Goal: Task Accomplishment & Management: Manage account settings

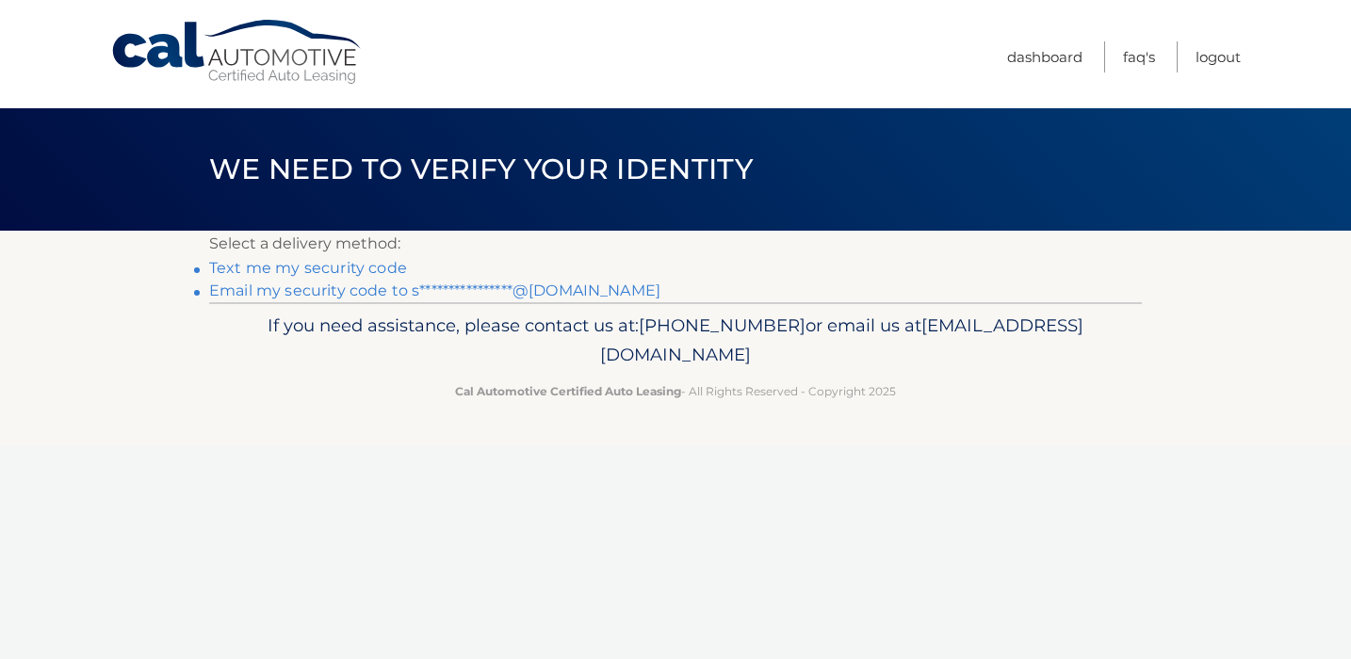
click at [407, 293] on link "**********" at bounding box center [434, 291] width 451 height 18
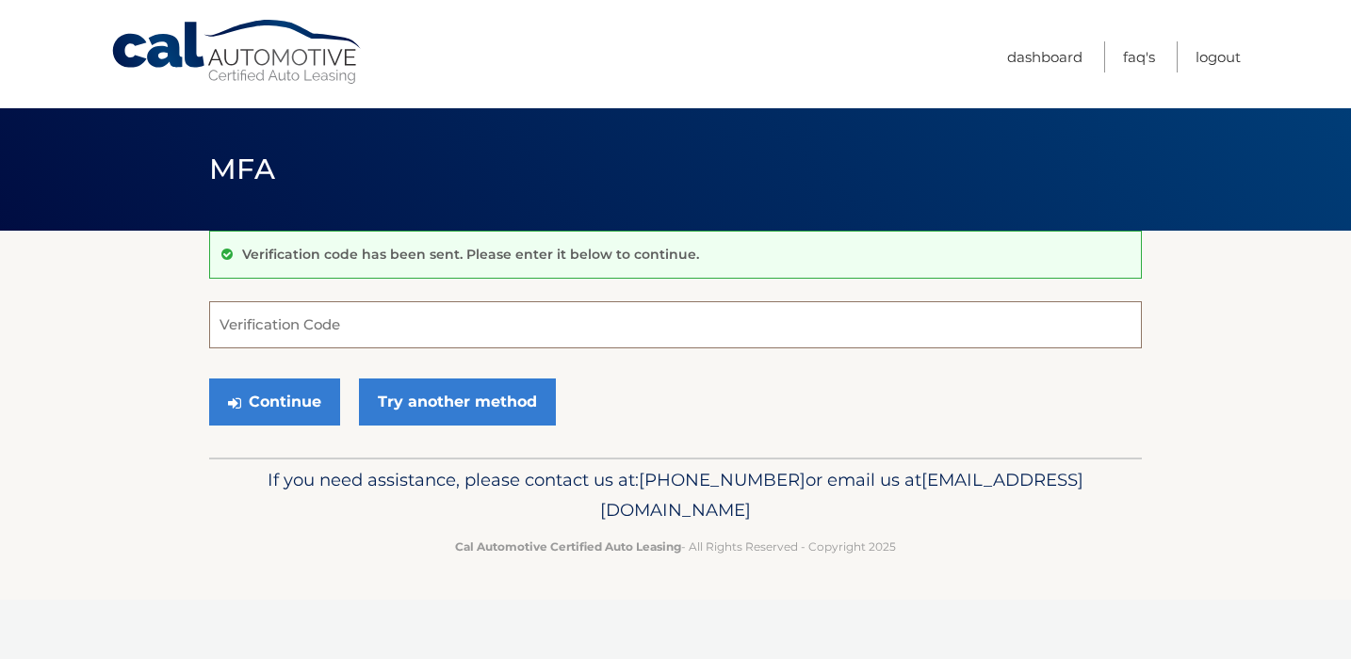
click at [504, 329] on input "Verification Code" at bounding box center [675, 324] width 933 height 47
paste input "629214"
click at [280, 406] on button "Continue" at bounding box center [274, 402] width 131 height 47
type input "629214"
click at [269, 387] on button "Continue" at bounding box center [274, 402] width 131 height 47
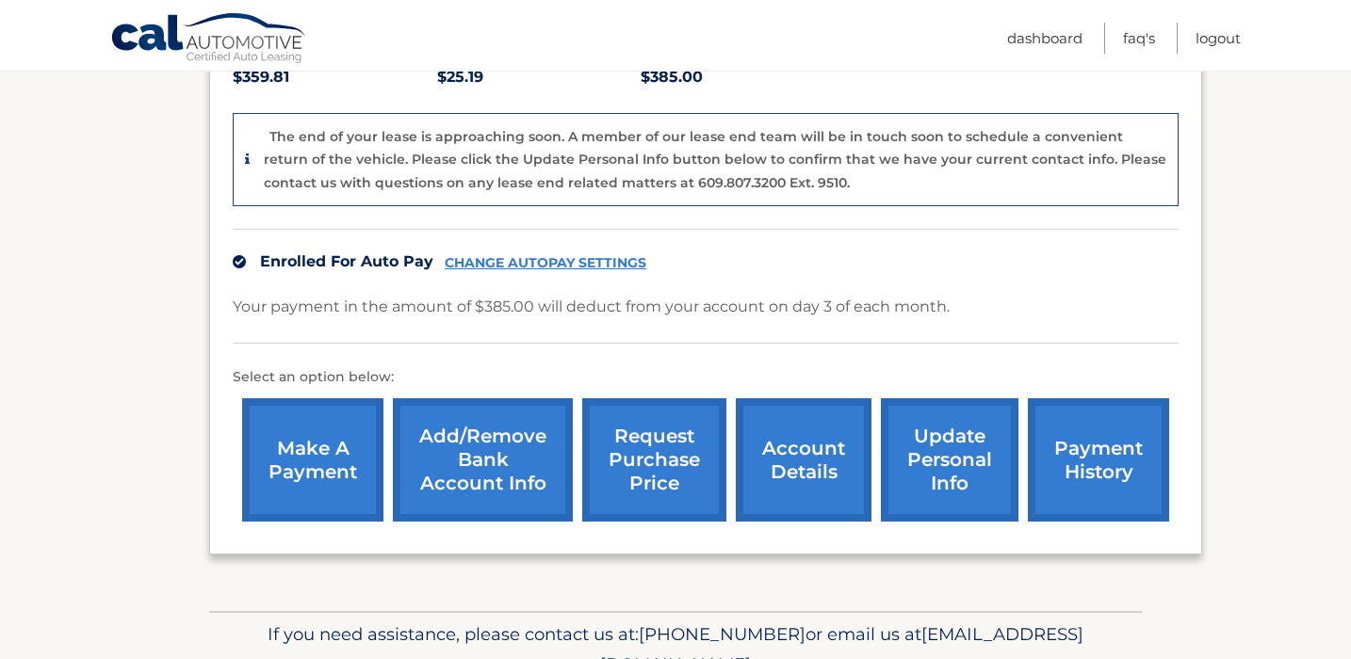
scroll to position [412, 0]
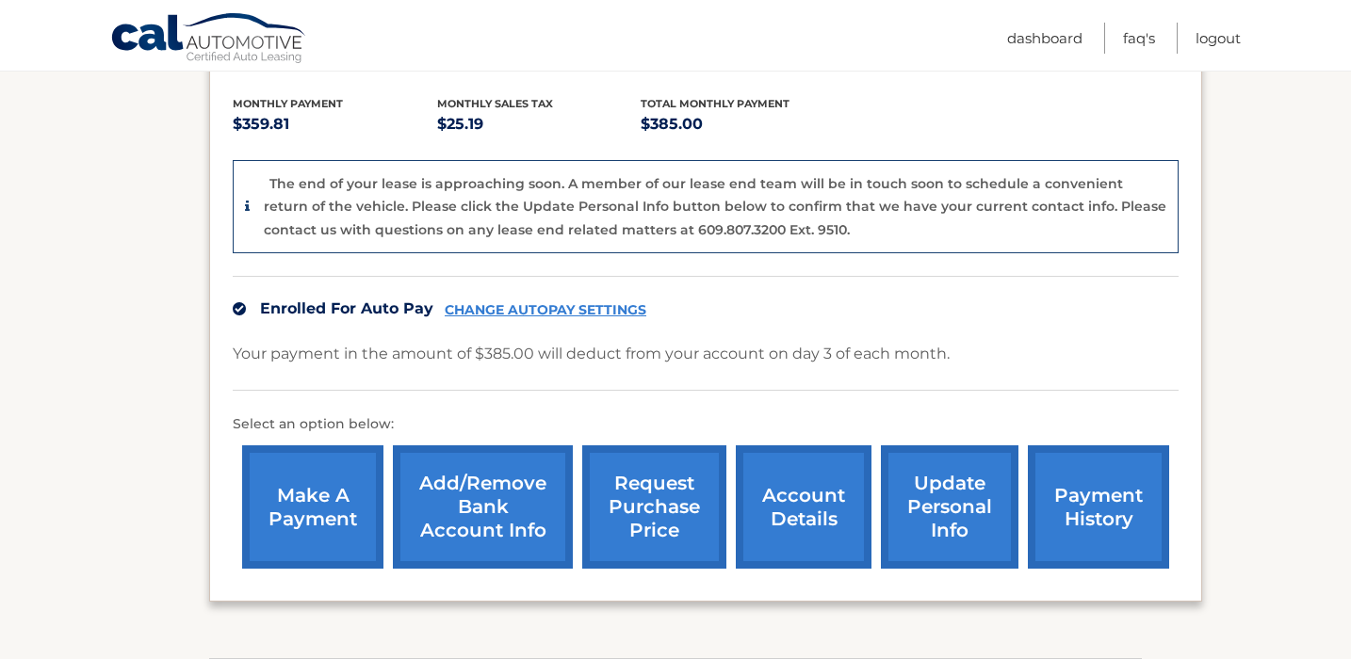
click at [1065, 463] on link "payment history" at bounding box center [1098, 507] width 141 height 123
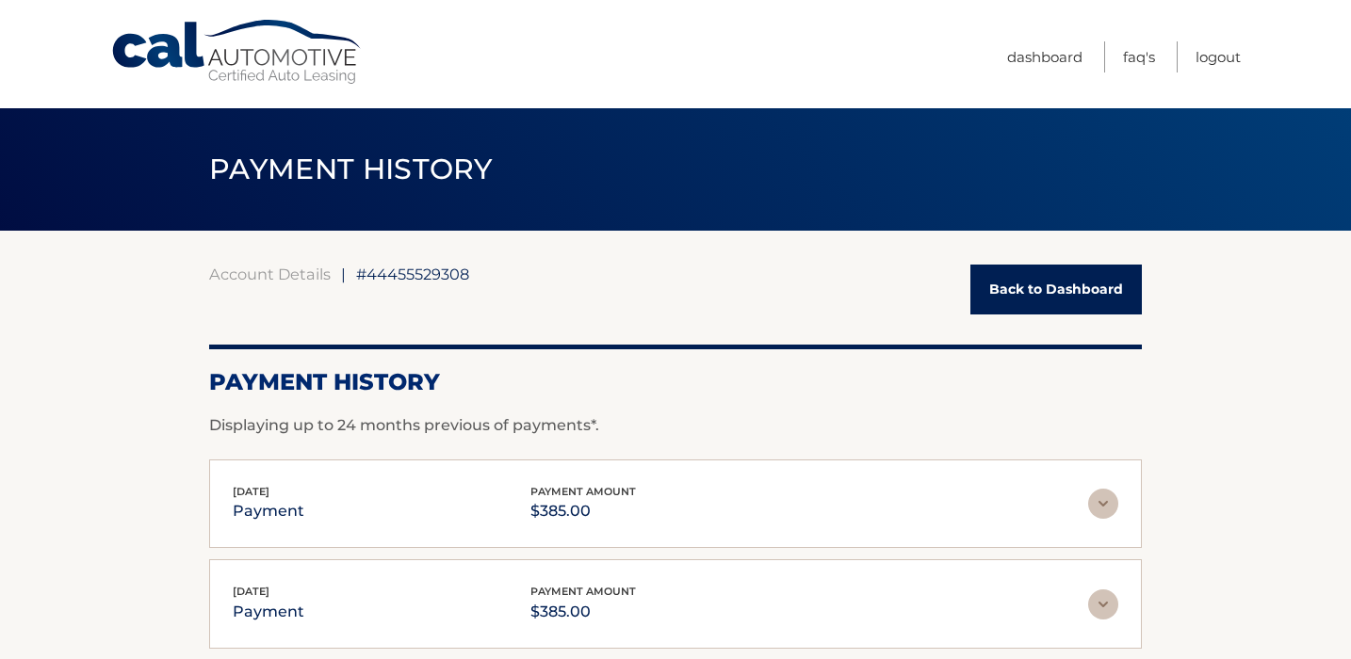
click at [1014, 284] on link "Back to Dashboard" at bounding box center [1055, 290] width 171 height 50
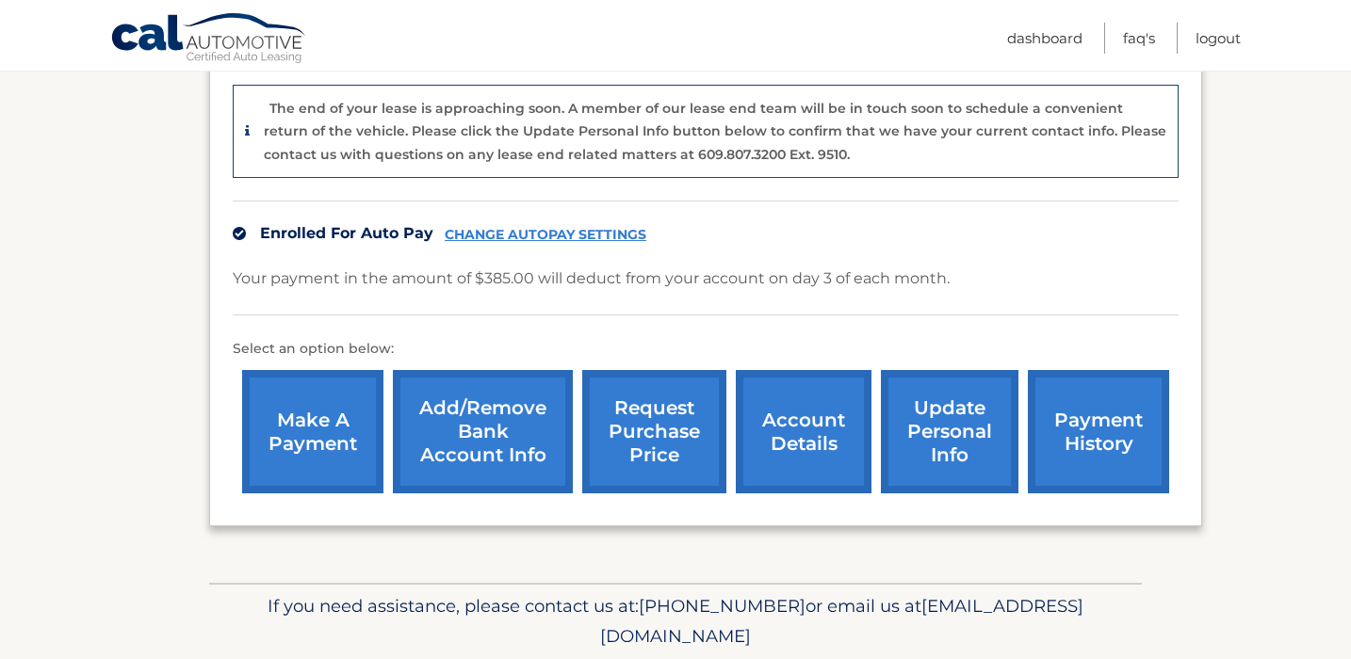
scroll to position [479, 0]
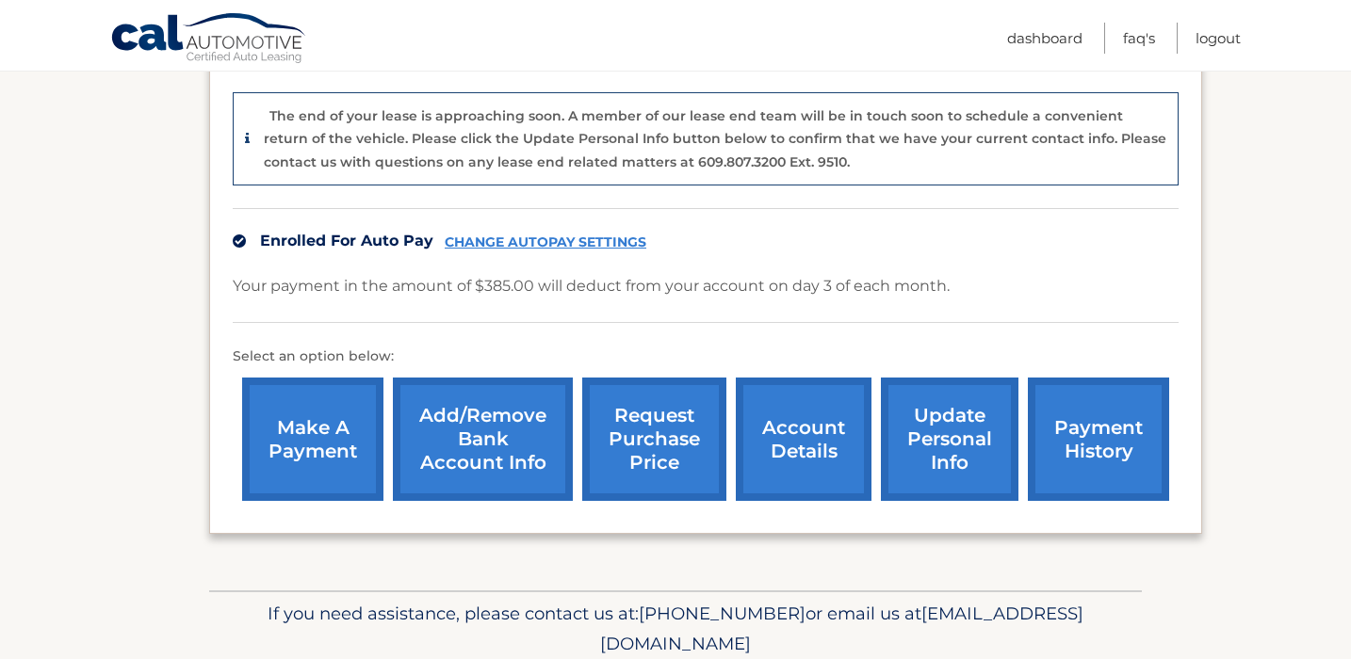
click at [803, 459] on link "account details" at bounding box center [804, 439] width 136 height 123
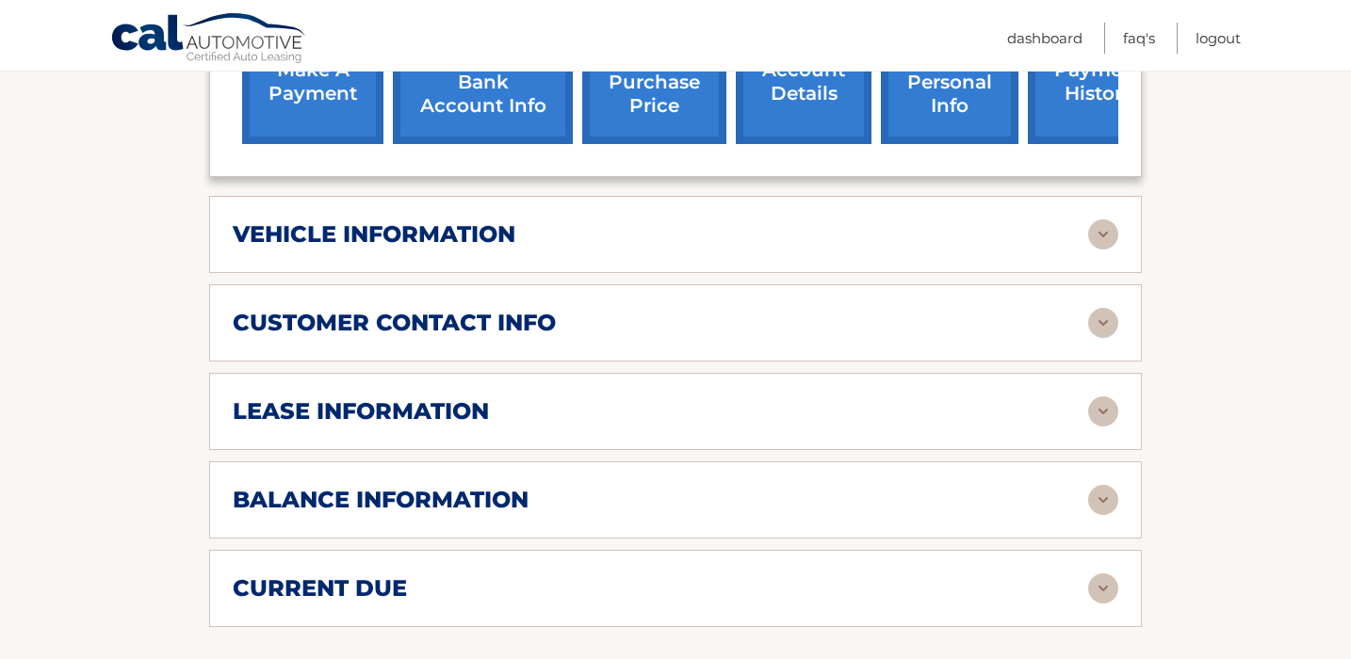
scroll to position [756, 0]
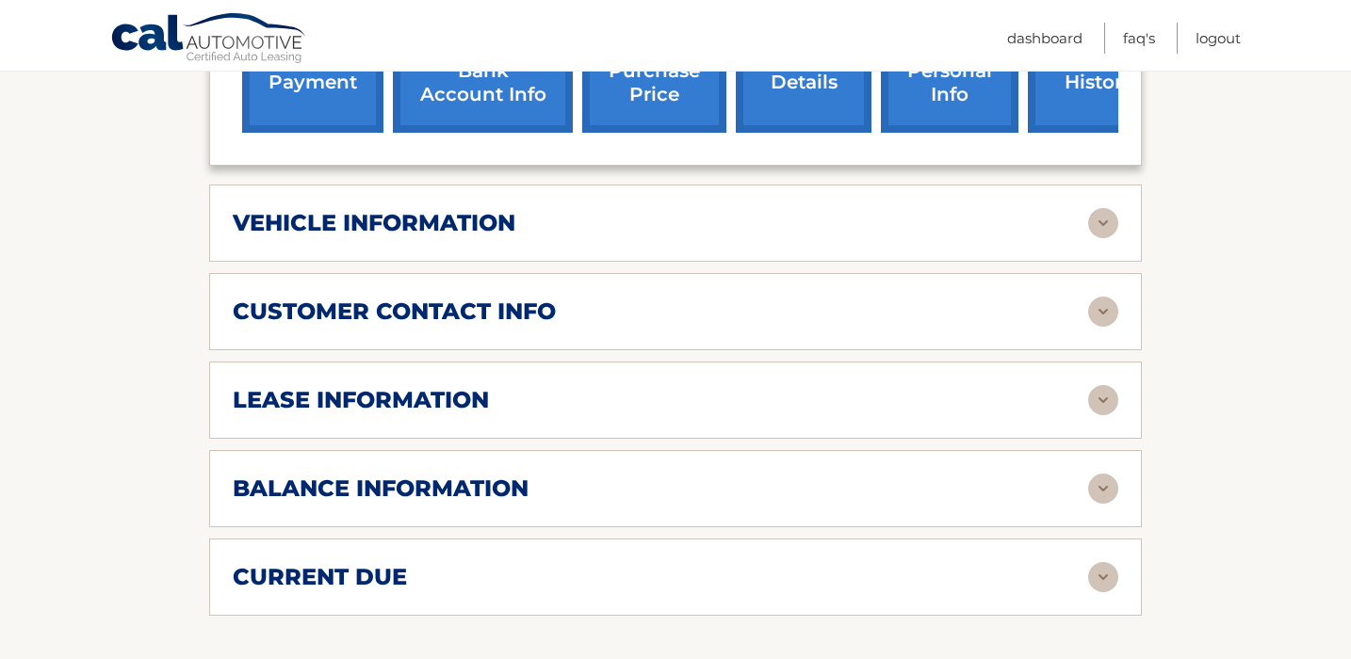
click at [1027, 387] on div "lease information" at bounding box center [675, 400] width 885 height 30
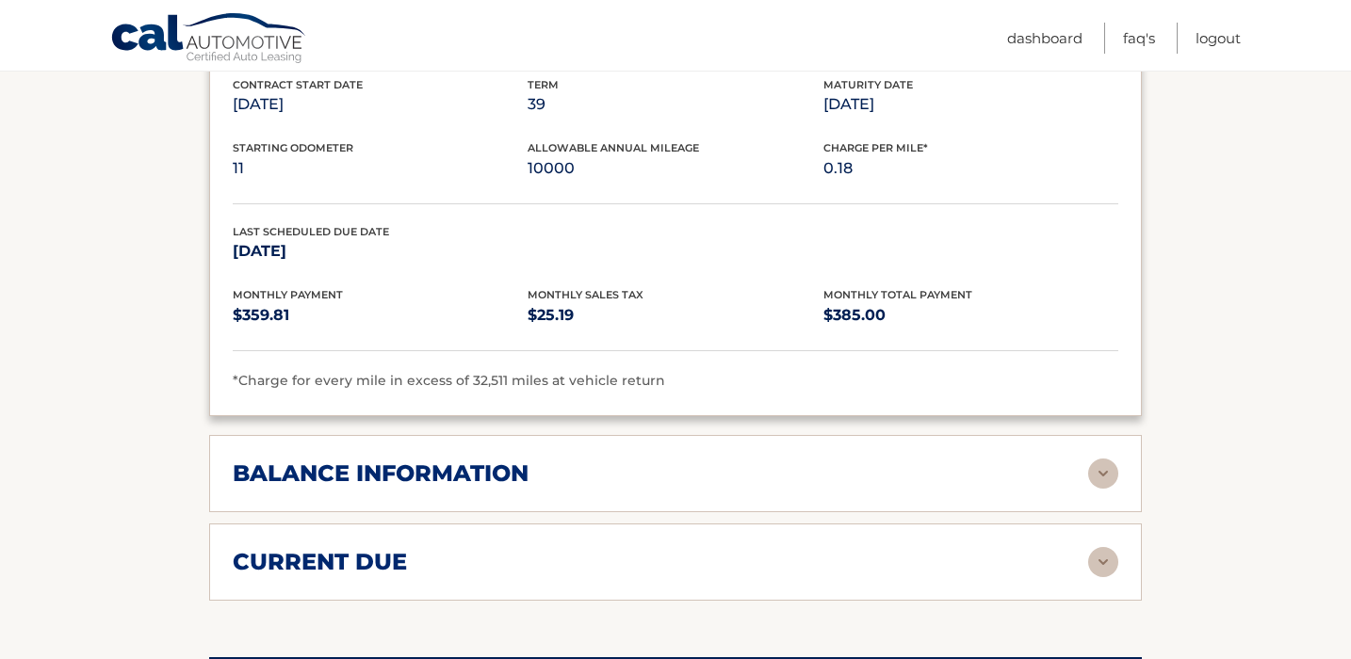
scroll to position [1131, 0]
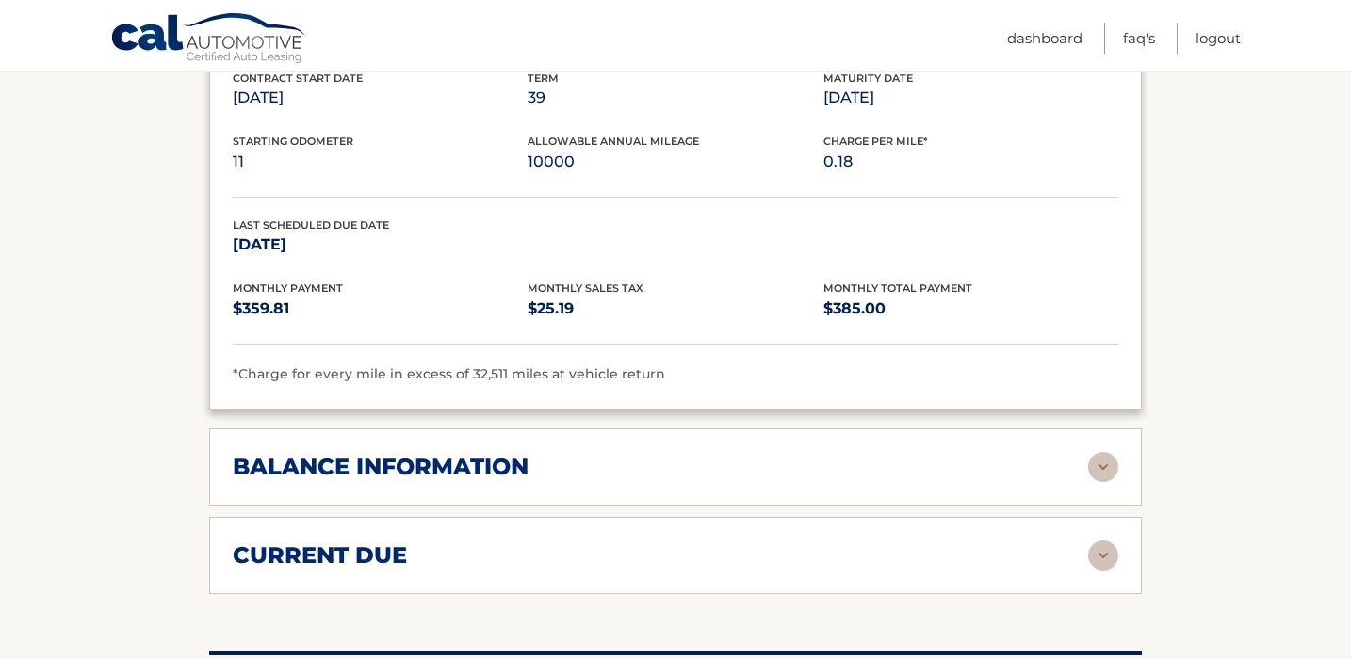
click at [1021, 453] on div "balance information" at bounding box center [660, 467] width 855 height 28
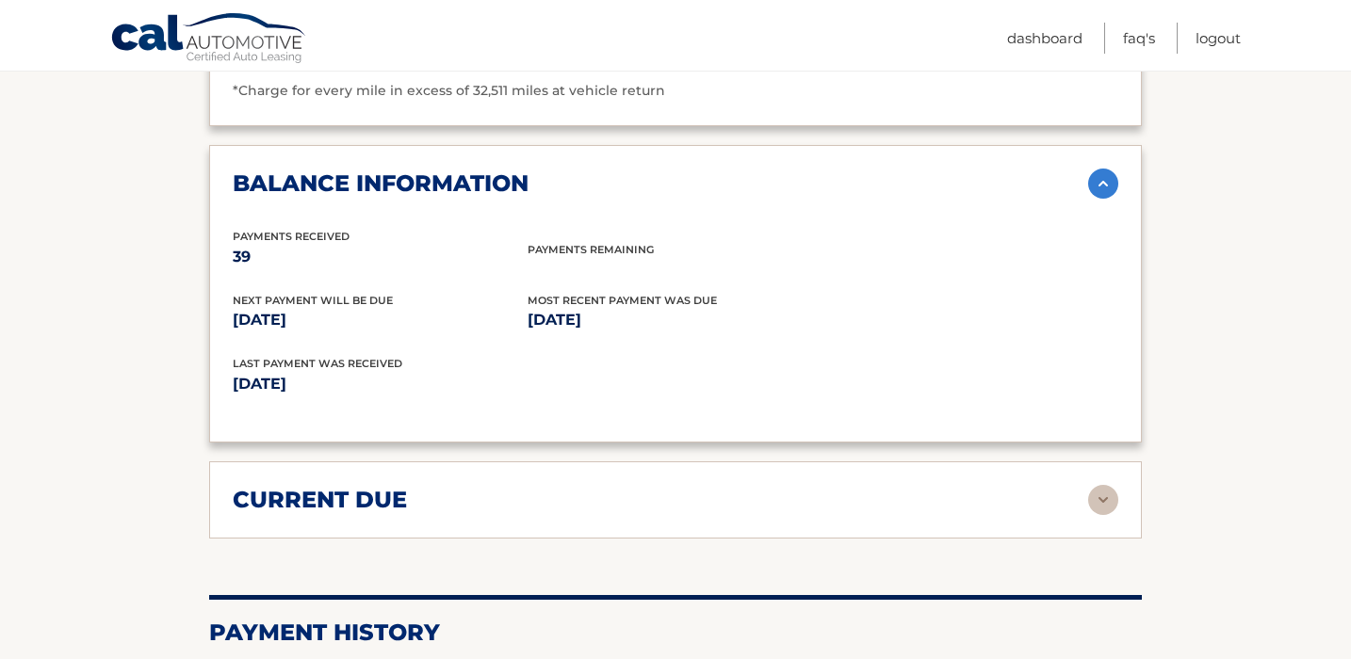
scroll to position [1525, 0]
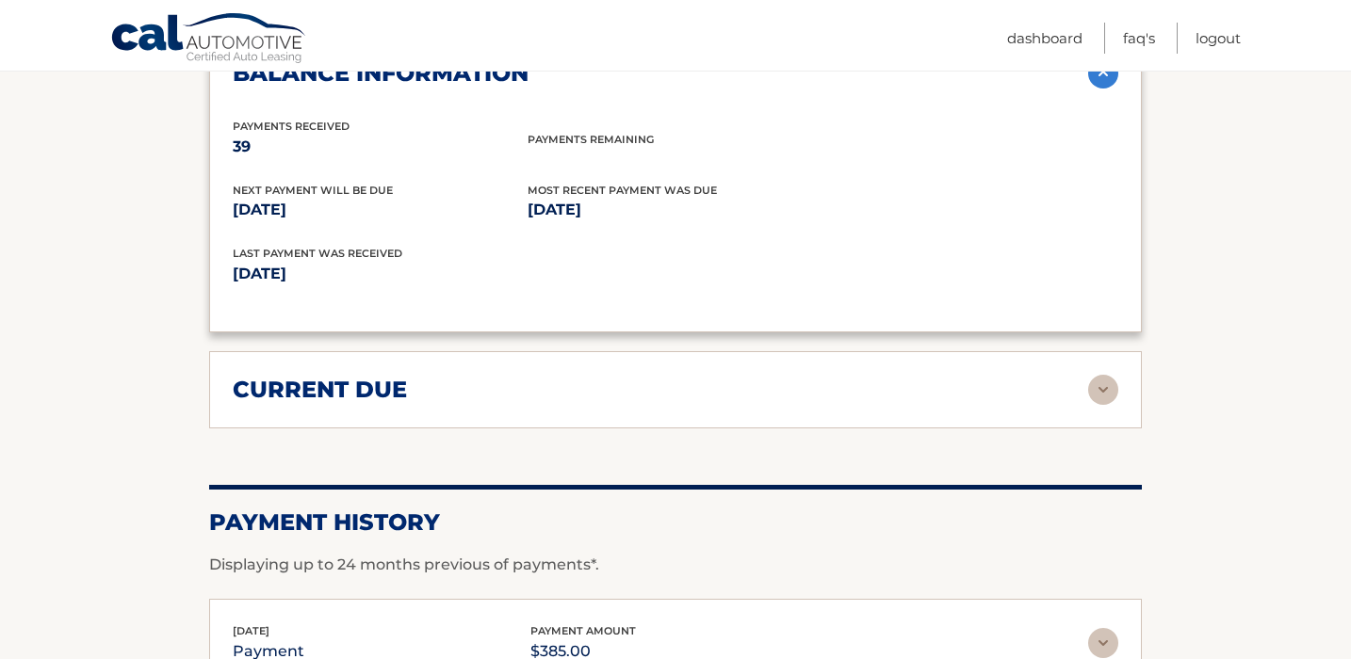
click at [999, 376] on div "current due" at bounding box center [660, 390] width 855 height 28
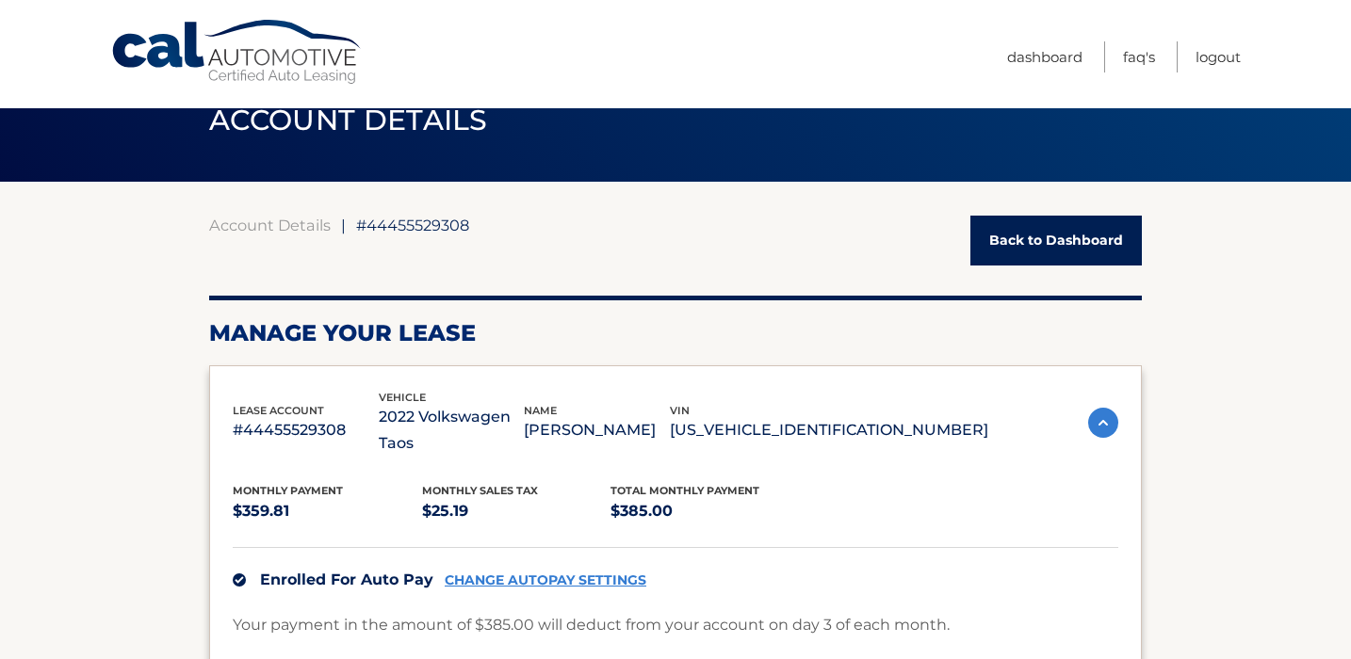
scroll to position [0, 0]
